Goal: Find specific page/section: Find specific page/section

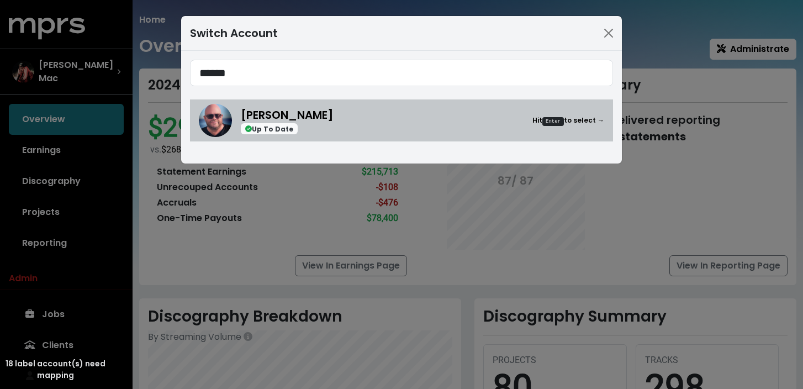
type input "******"
click at [376, 126] on div "[PERSON_NAME] Up To Date Hit Enter to select →" at bounding box center [422, 121] width 363 height 28
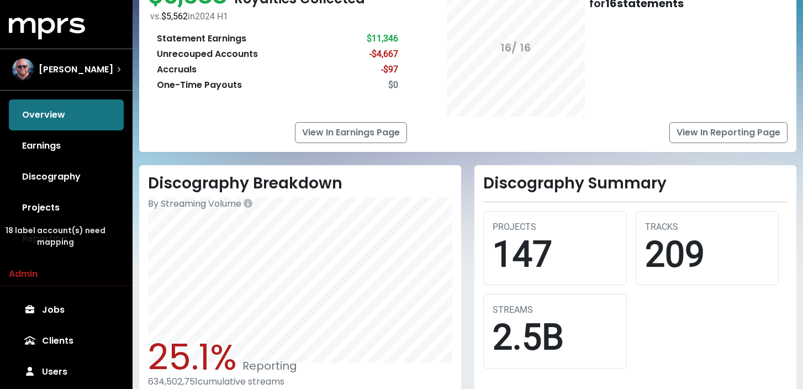
scroll to position [133, 0]
click at [87, 182] on link "Discography" at bounding box center [66, 176] width 115 height 31
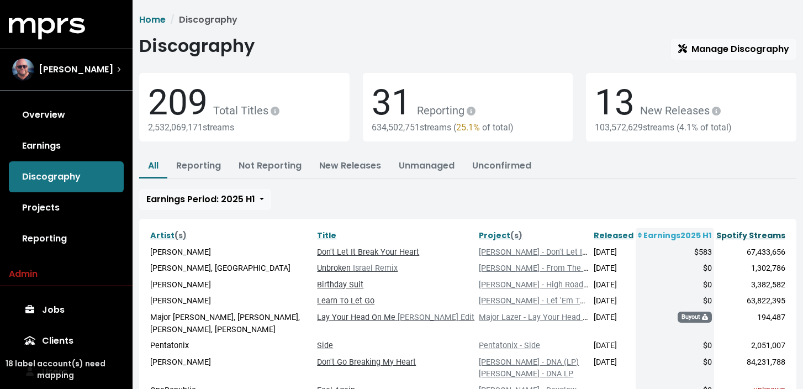
click at [751, 237] on link "Spotify Streams" at bounding box center [750, 235] width 69 height 11
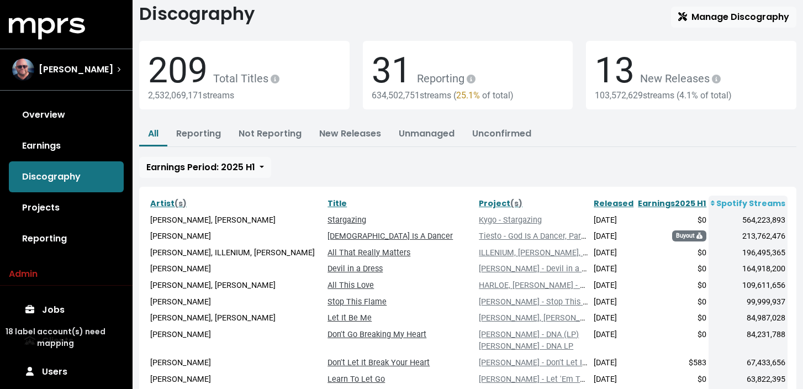
scroll to position [33, 0]
click at [544, 163] on div "All Reporting Not Reporting New Releases Unmanaged Unconfirmed Earnings Period:…" at bounding box center [467, 149] width 657 height 55
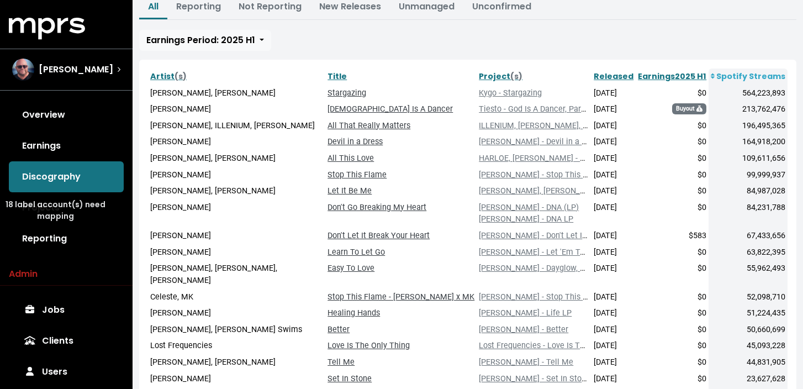
scroll to position [165, 0]
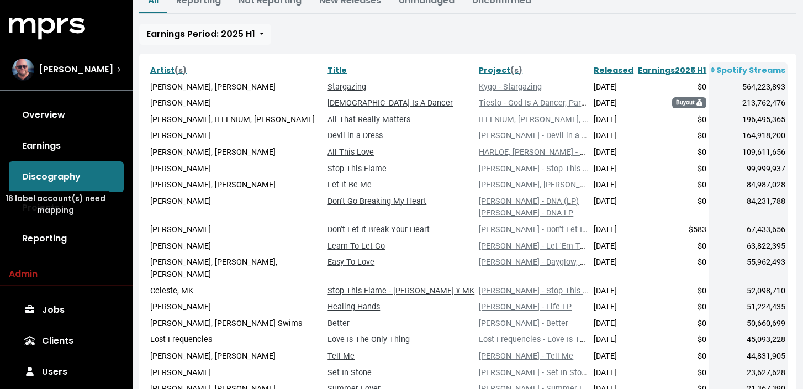
click at [601, 135] on td "[DATE]" at bounding box center [614, 136] width 44 height 17
